Goal: Task Accomplishment & Management: Use online tool/utility

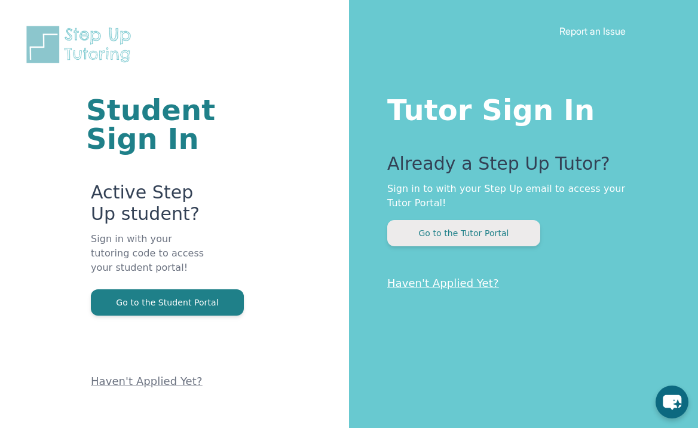
click at [461, 234] on button "Go to the Tutor Portal" at bounding box center [463, 233] width 153 height 26
click at [437, 237] on button "Go to the Tutor Portal" at bounding box center [463, 233] width 153 height 26
click at [431, 231] on button "Go to the Tutor Portal" at bounding box center [463, 233] width 153 height 26
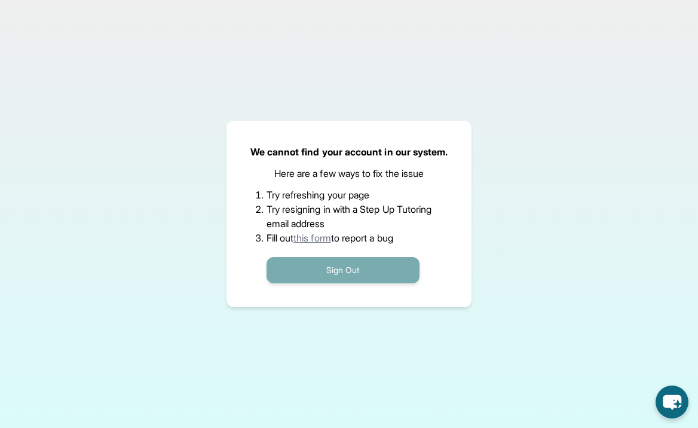
click at [390, 269] on button "Sign Out" at bounding box center [343, 270] width 153 height 26
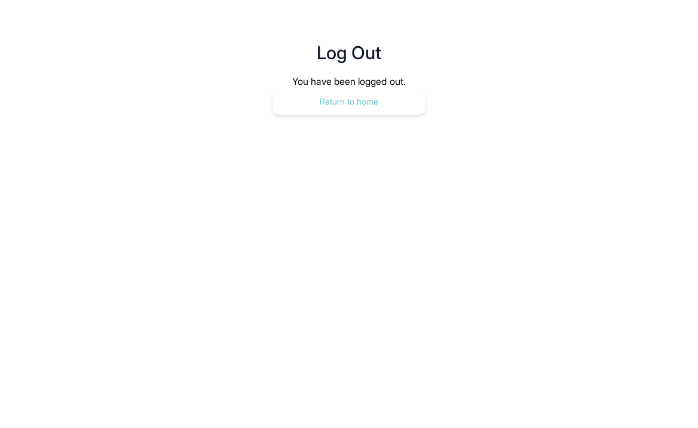
click at [343, 99] on button "Return to home" at bounding box center [349, 101] width 153 height 26
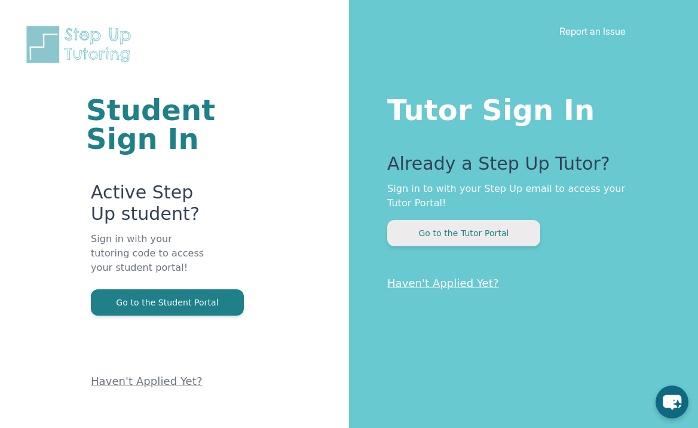
click at [479, 240] on button "Go to the Tutor Portal" at bounding box center [463, 233] width 153 height 26
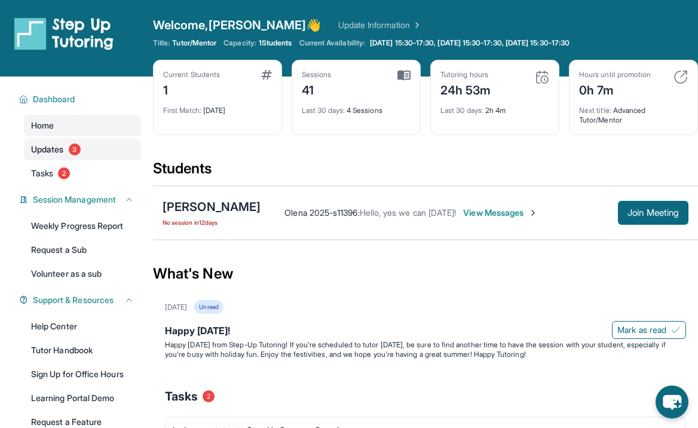
click at [60, 155] on span "Updates" at bounding box center [47, 149] width 33 height 12
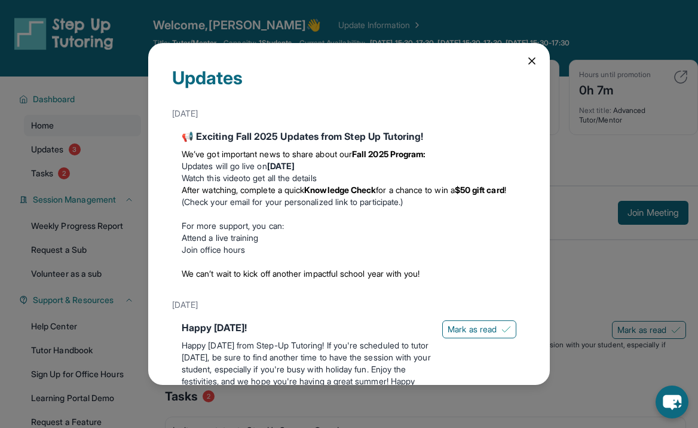
click at [532, 60] on icon at bounding box center [532, 61] width 12 height 12
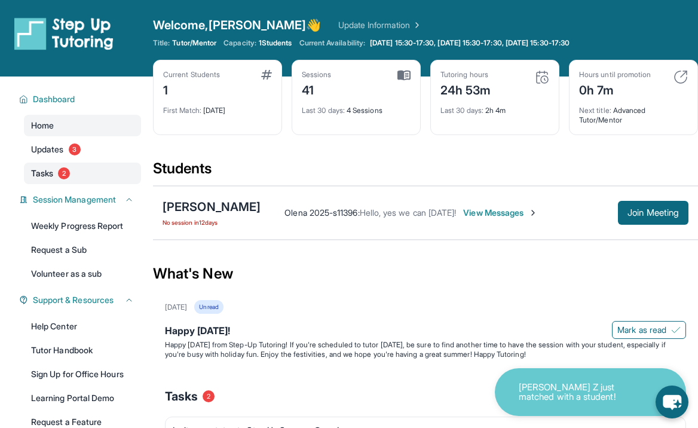
click at [44, 170] on span "Tasks" at bounding box center [42, 173] width 22 height 12
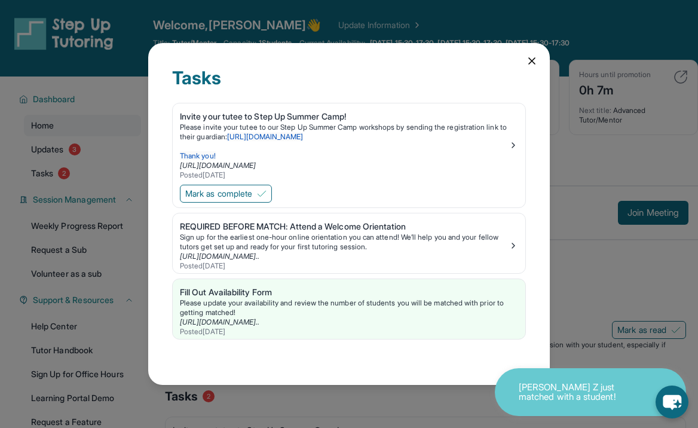
click at [535, 57] on icon at bounding box center [532, 61] width 12 height 12
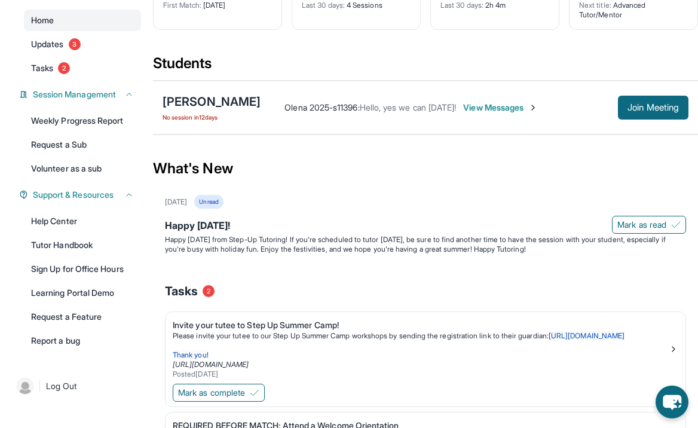
scroll to position [141, 0]
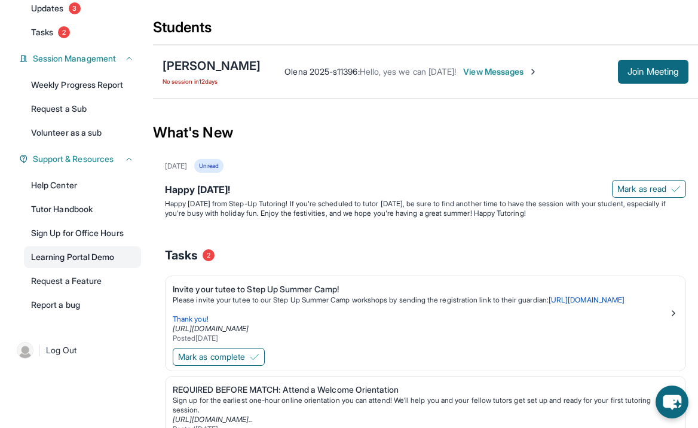
click at [97, 257] on link "Learning Portal Demo" at bounding box center [82, 257] width 117 height 22
click at [632, 75] on span "Join Meeting" at bounding box center [653, 71] width 51 height 7
